Goal: Register for event/course

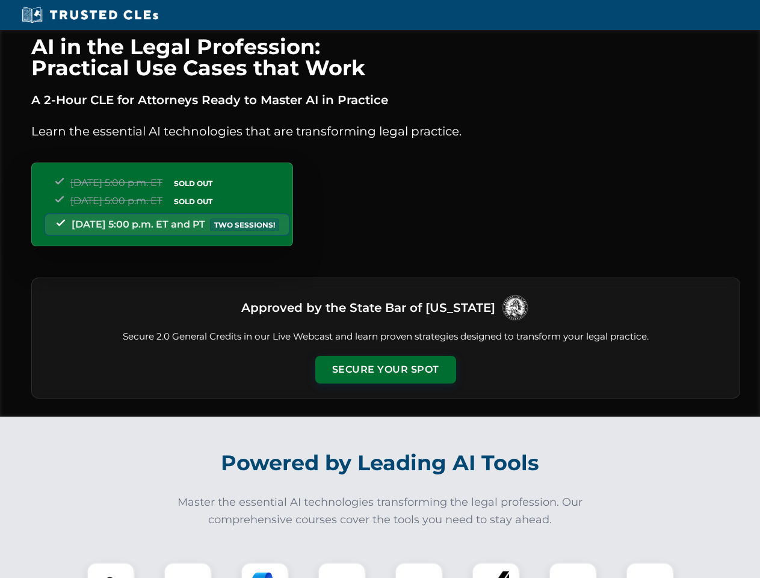
click at [385, 369] on button "Secure Your Spot" at bounding box center [385, 370] width 141 height 28
click at [111, 570] on img at bounding box center [110, 586] width 35 height 35
click at [188, 570] on div at bounding box center [188, 586] width 48 height 48
click at [265, 570] on div at bounding box center [265, 586] width 48 height 48
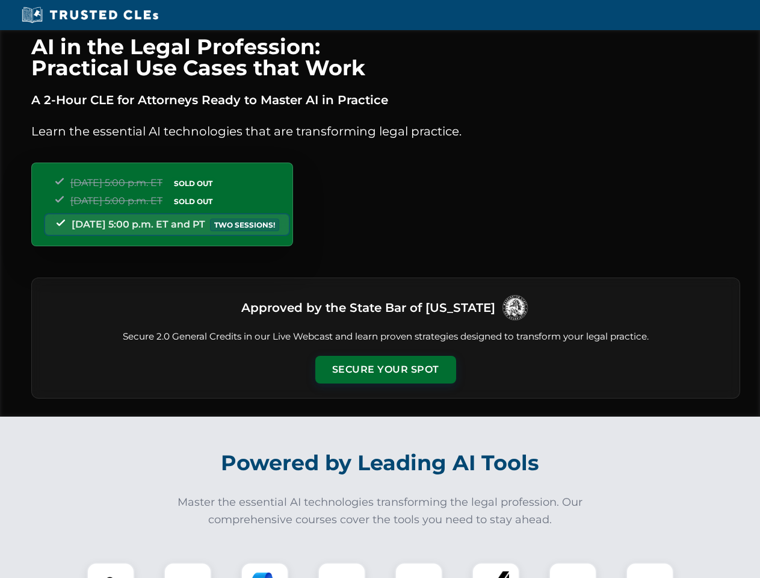
scroll to position [282, 0]
